Goal: Information Seeking & Learning: Compare options

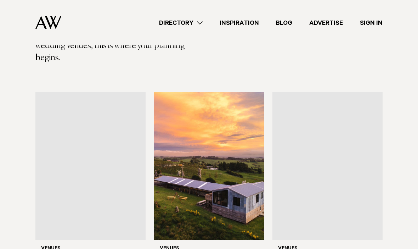
scroll to position [206, 0]
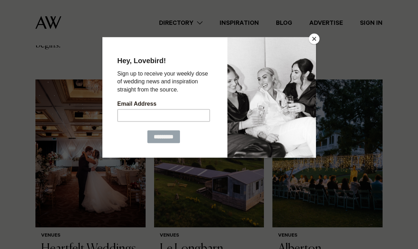
click at [317, 41] on button "Close" at bounding box center [314, 39] width 11 height 11
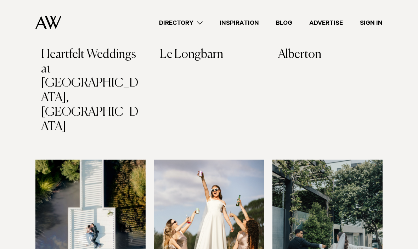
scroll to position [413, 0]
click at [200, 182] on img at bounding box center [209, 233] width 110 height 148
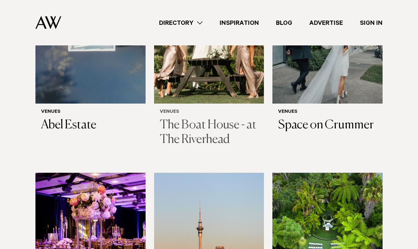
scroll to position [616, 0]
click at [226, 173] on img at bounding box center [209, 247] width 110 height 148
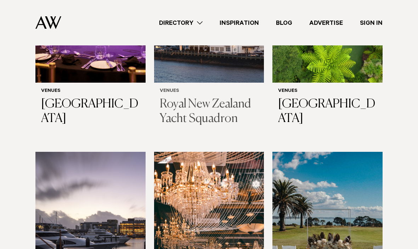
scroll to position [852, 0]
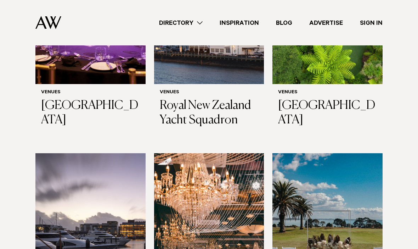
click at [62, 153] on img at bounding box center [90, 227] width 110 height 148
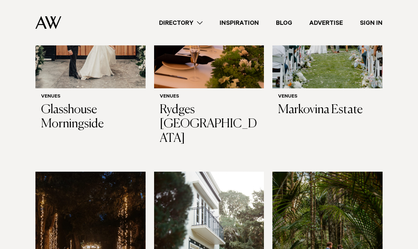
scroll to position [1514, 0]
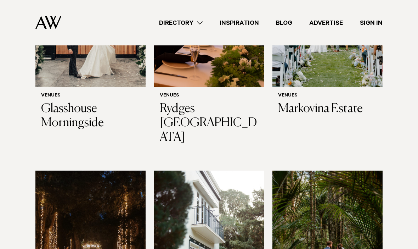
click at [223, 170] on img at bounding box center [209, 244] width 110 height 148
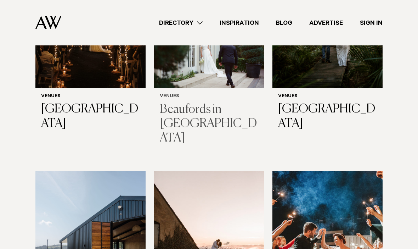
scroll to position [1743, 0]
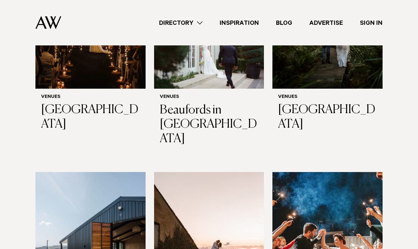
click at [224, 172] on img at bounding box center [209, 246] width 110 height 148
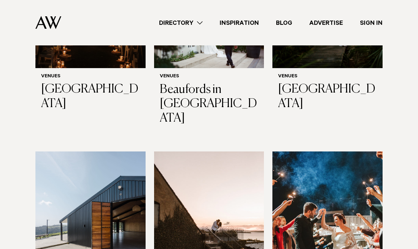
scroll to position [1753, 0]
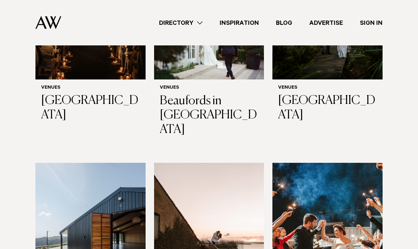
click at [239, 163] on img at bounding box center [209, 237] width 110 height 148
click at [191, 27] on link "Directory" at bounding box center [181, 23] width 61 height 10
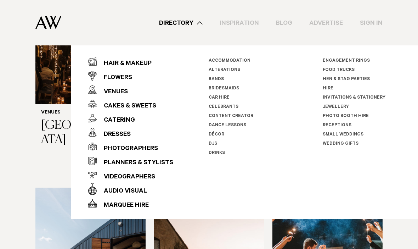
scroll to position [1725, 0]
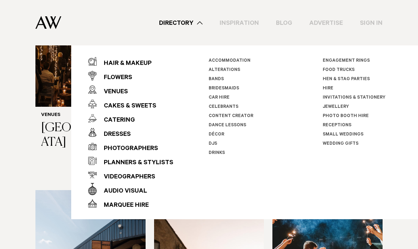
click at [251, 21] on link "Inspiration" at bounding box center [239, 23] width 56 height 10
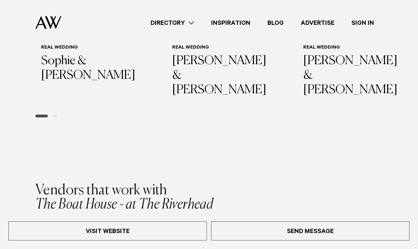
scroll to position [1129, 0]
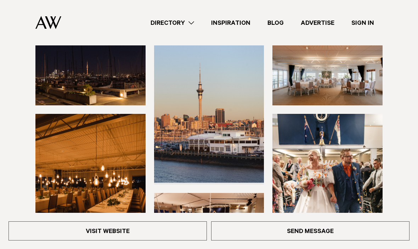
scroll to position [86, 0]
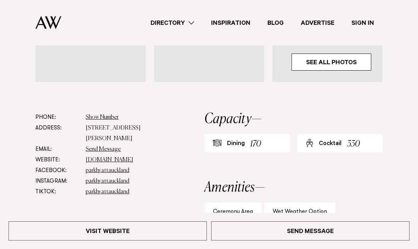
scroll to position [249, 0]
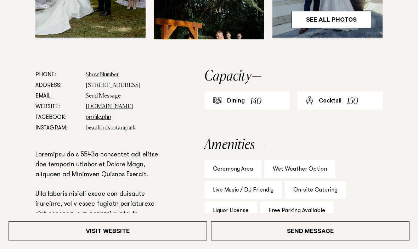
scroll to position [343, 0]
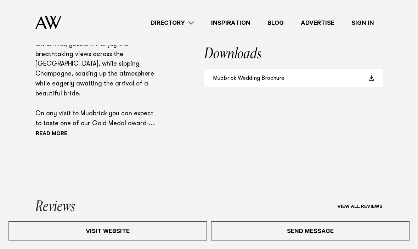
scroll to position [561, 0]
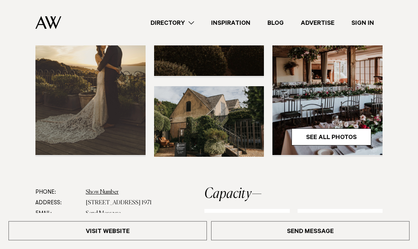
scroll to position [224, 0]
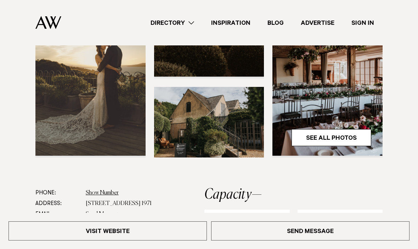
click at [375, 164] on section at bounding box center [209, 58] width 418 height 259
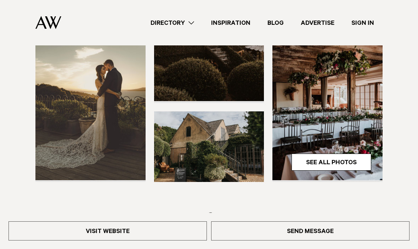
scroll to position [199, 0]
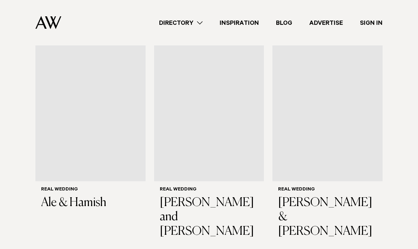
scroll to position [180, 0]
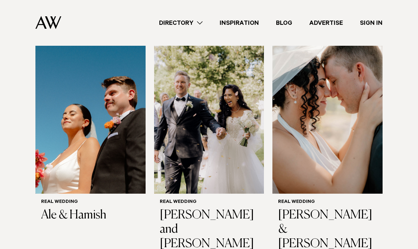
click at [175, 21] on link "Directory" at bounding box center [181, 23] width 61 height 10
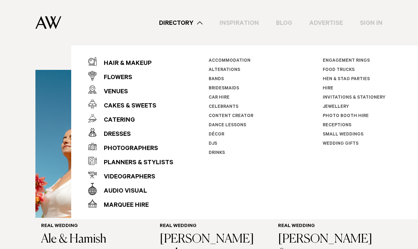
scroll to position [153, 0]
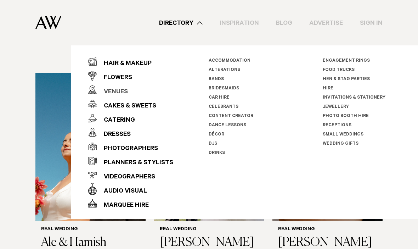
click at [111, 93] on div "Venues" at bounding box center [112, 92] width 31 height 14
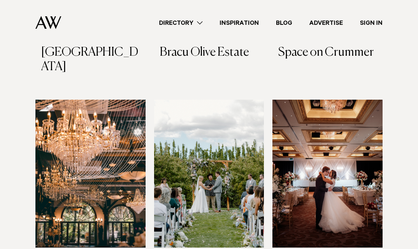
scroll to position [864, 0]
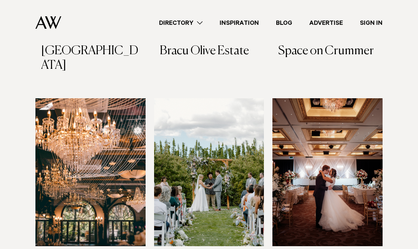
click at [62, 98] on img at bounding box center [90, 172] width 110 height 148
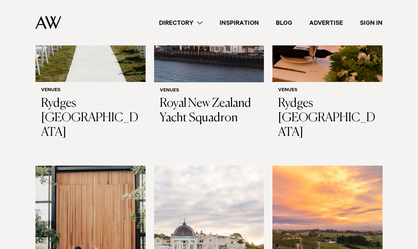
scroll to position [1299, 0]
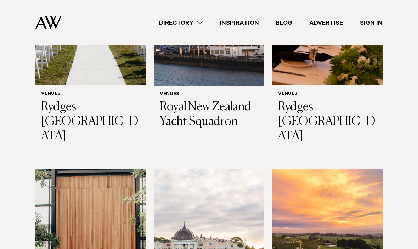
click at [366, 169] on img at bounding box center [328, 243] width 110 height 148
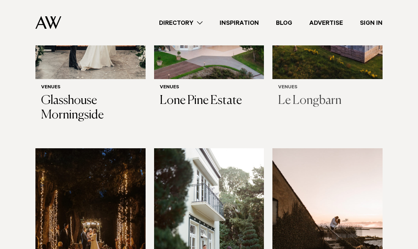
scroll to position [1536, 0]
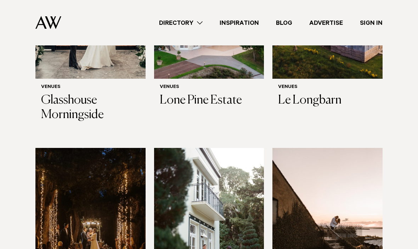
click at [243, 148] on img at bounding box center [209, 222] width 110 height 148
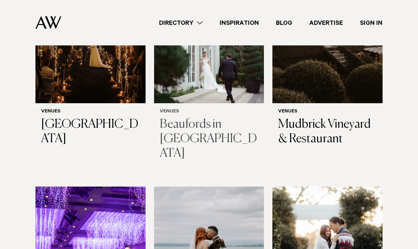
scroll to position [1752, 0]
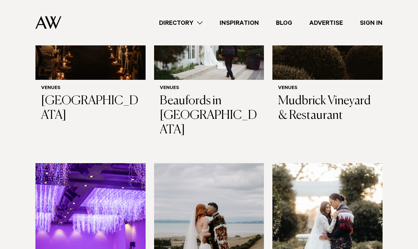
click at [229, 163] on img at bounding box center [209, 237] width 110 height 148
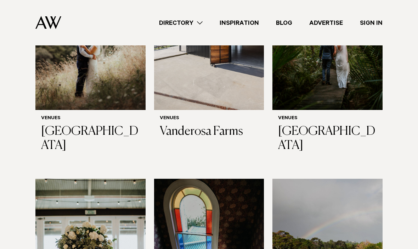
scroll to position [2392, 0]
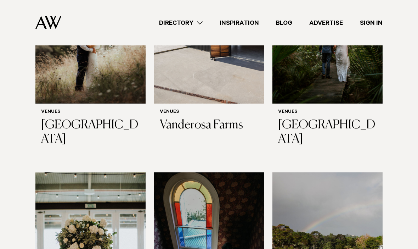
click at [132, 173] on img at bounding box center [90, 247] width 110 height 148
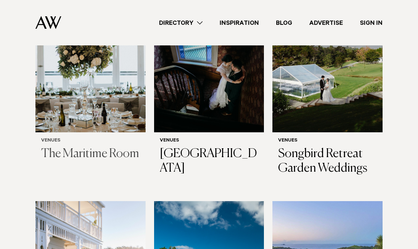
scroll to position [2580, 0]
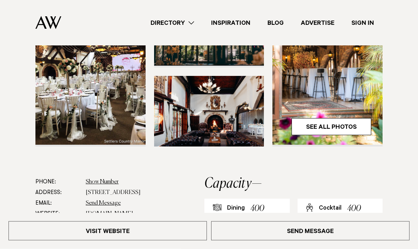
scroll to position [212, 0]
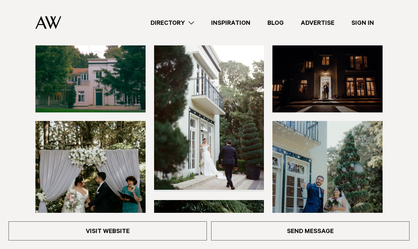
scroll to position [99, 0]
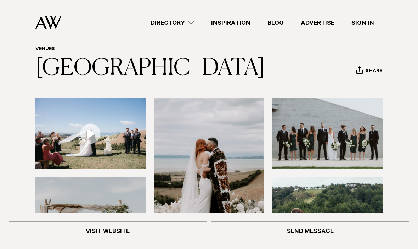
scroll to position [26, 0]
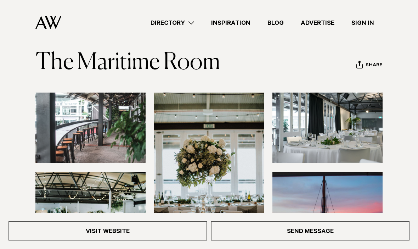
scroll to position [35, 0]
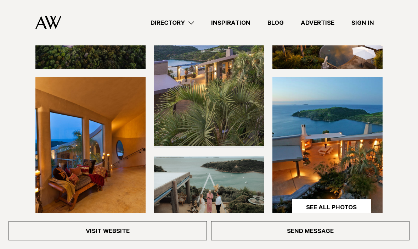
scroll to position [129, 0]
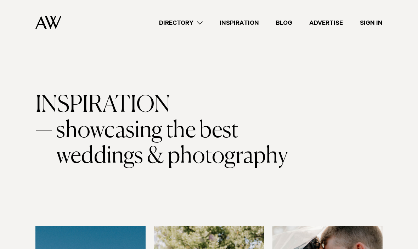
scroll to position [178, 0]
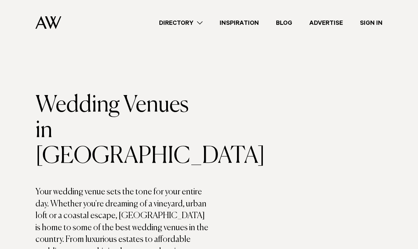
scroll to position [1725, 0]
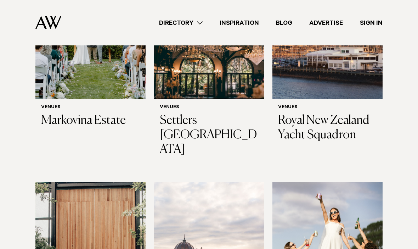
scroll to position [1271, 0]
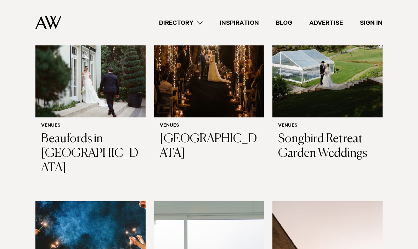
scroll to position [1740, 0]
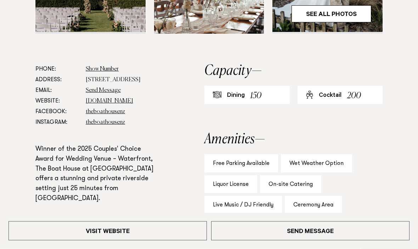
scroll to position [348, 0]
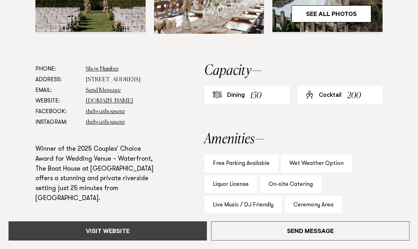
click at [77, 240] on link "Visit Website" at bounding box center [108, 230] width 198 height 19
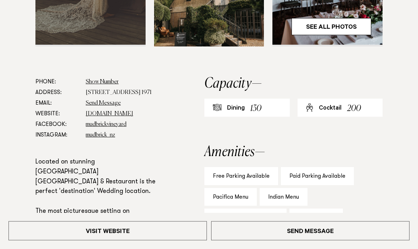
scroll to position [335, 0]
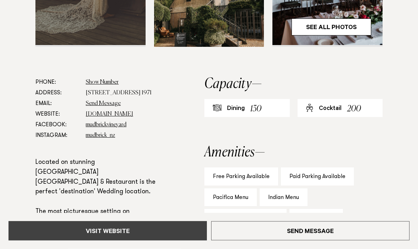
click at [169, 240] on link "Visit Website" at bounding box center [108, 230] width 198 height 19
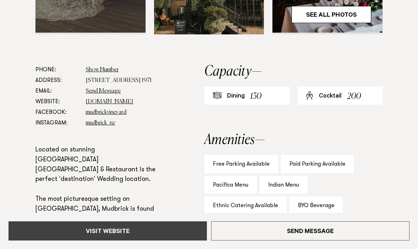
click at [100, 234] on link "Visit Website" at bounding box center [108, 230] width 198 height 19
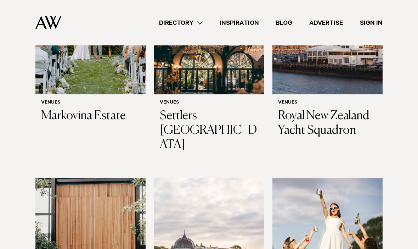
scroll to position [1304, 0]
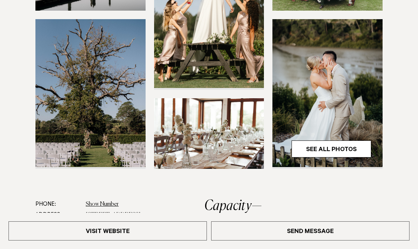
scroll to position [228, 0]
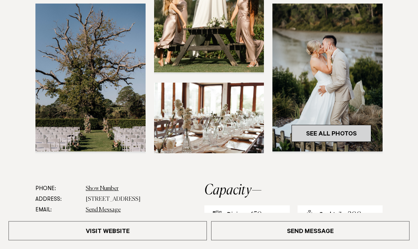
click at [352, 128] on link "See All Photos" at bounding box center [332, 133] width 80 height 17
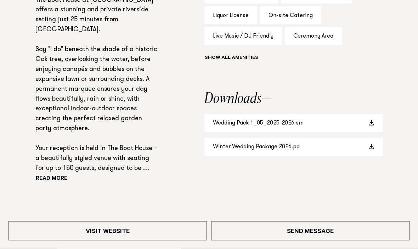
scroll to position [517, 0]
click at [50, 184] on button "Read more" at bounding box center [67, 179] width 64 height 11
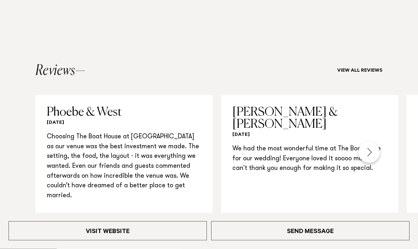
scroll to position [816, 0]
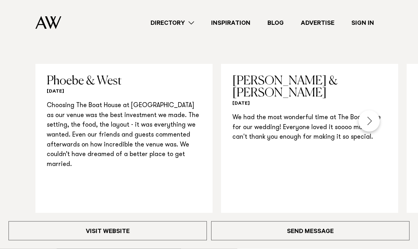
click at [381, 113] on p "We had the most wonderful time at The Boathouse for our wedding! Everyone loved…" at bounding box center [309, 127] width 155 height 29
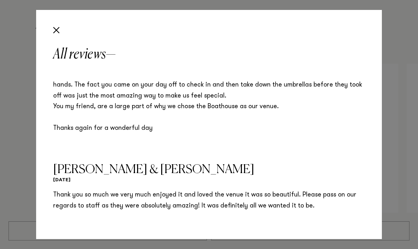
scroll to position [288, 0]
click at [54, 27] on button "Close" at bounding box center [56, 30] width 12 height 12
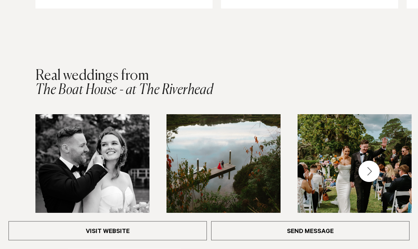
scroll to position [1096, 0]
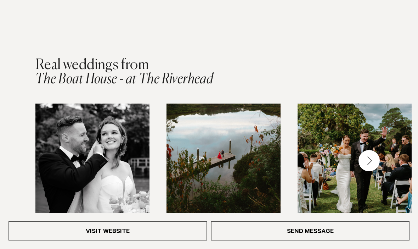
click at [371, 150] on div "Next slide" at bounding box center [369, 160] width 21 height 21
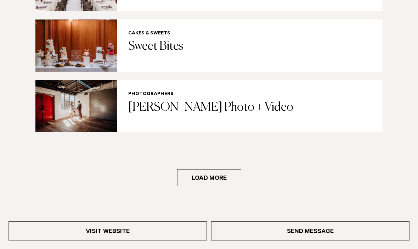
scroll to position [1608, 0]
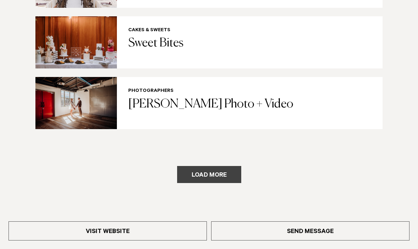
click at [216, 166] on button "Load more" at bounding box center [209, 174] width 64 height 17
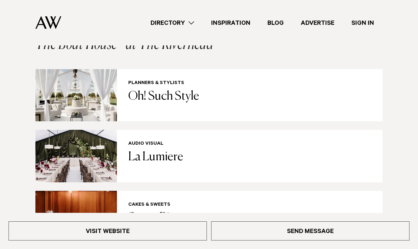
scroll to position [1432, 0]
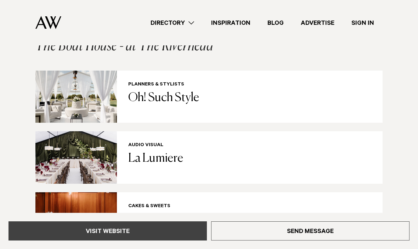
click at [47, 233] on link "Visit Website" at bounding box center [108, 230] width 198 height 19
